Goal: Information Seeking & Learning: Find specific fact

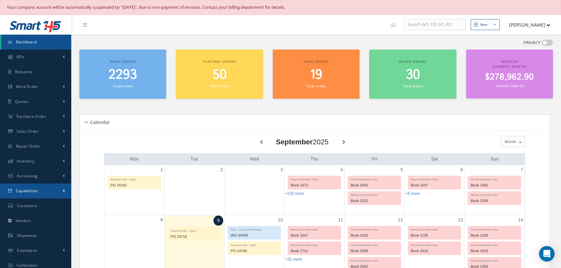
click at [29, 189] on span "Capabilities" at bounding box center [27, 191] width 22 height 6
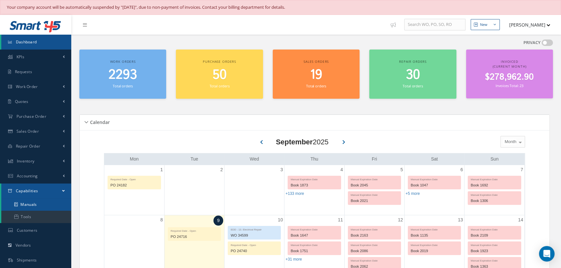
click at [30, 202] on link "Manuals" at bounding box center [36, 205] width 70 height 12
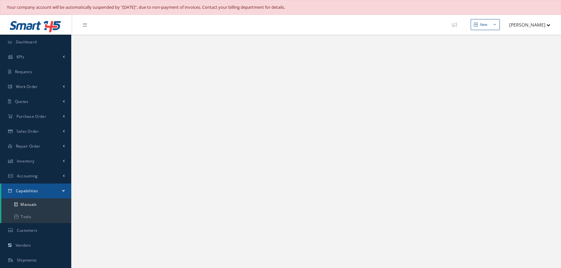
select select "25"
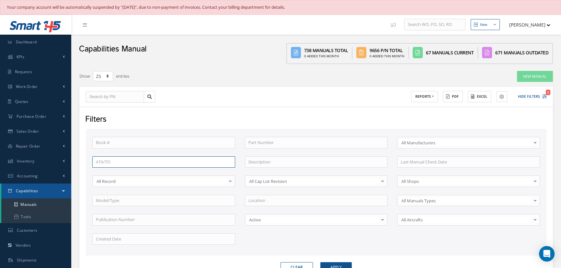
click at [113, 164] on input "text" at bounding box center [163, 163] width 143 height 12
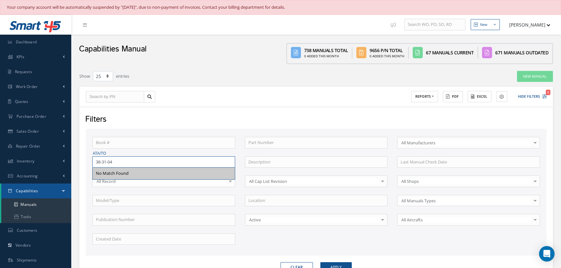
click at [321, 263] on button "Apply" at bounding box center [336, 268] width 31 height 10
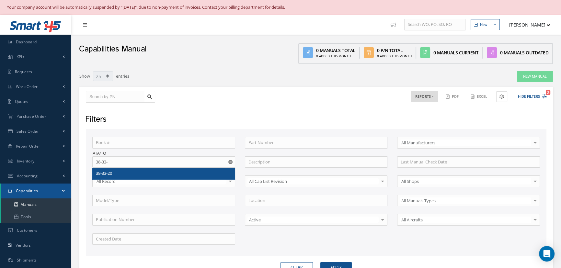
click at [112, 170] on span "38-33-20" at bounding box center [104, 173] width 16 height 6
type input "38-33-20"
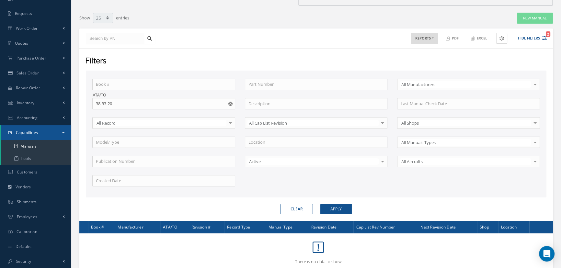
scroll to position [59, 0]
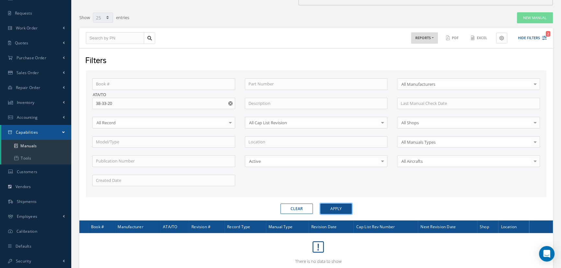
click at [338, 205] on button "Apply" at bounding box center [336, 209] width 31 height 10
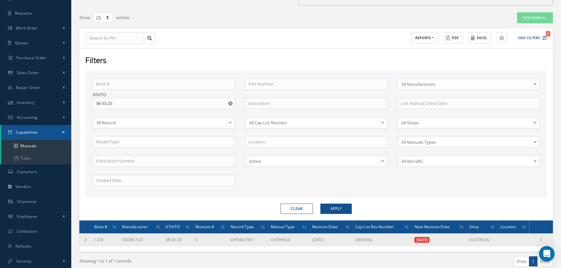
click at [98, 240] on link "1226" at bounding box center [98, 240] width 9 height 6
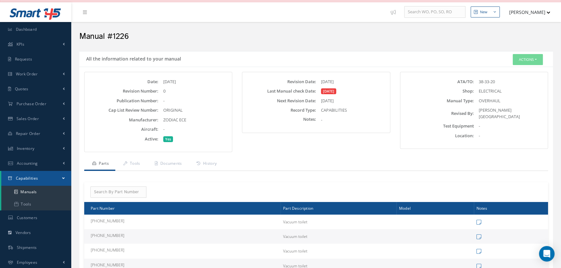
scroll to position [12, 0]
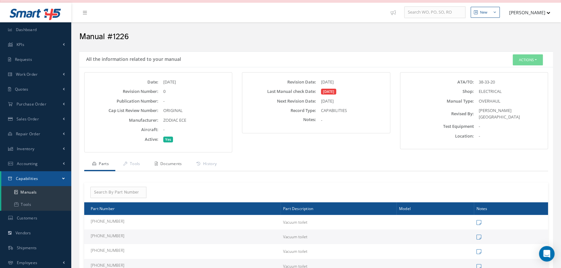
click at [172, 162] on link "Documents" at bounding box center [168, 165] width 42 height 14
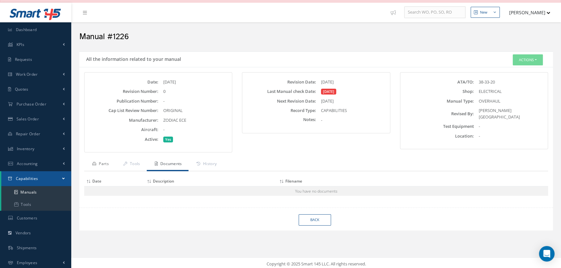
click at [106, 165] on link "Parts" at bounding box center [99, 165] width 31 height 14
